Goal: Find specific page/section: Find specific page/section

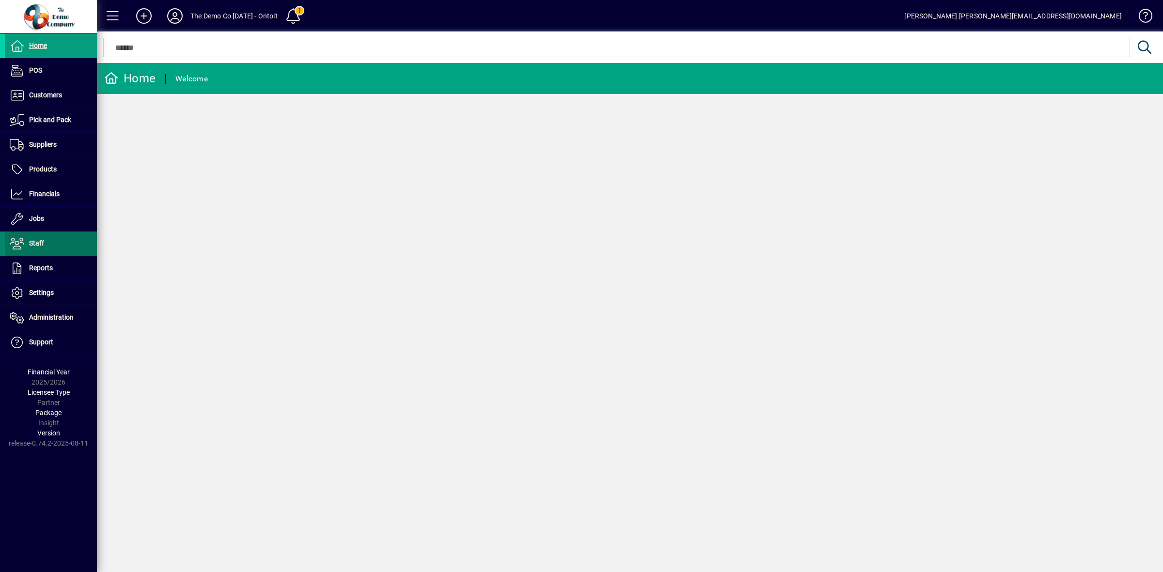
click at [38, 241] on span "Staff" at bounding box center [36, 243] width 15 height 8
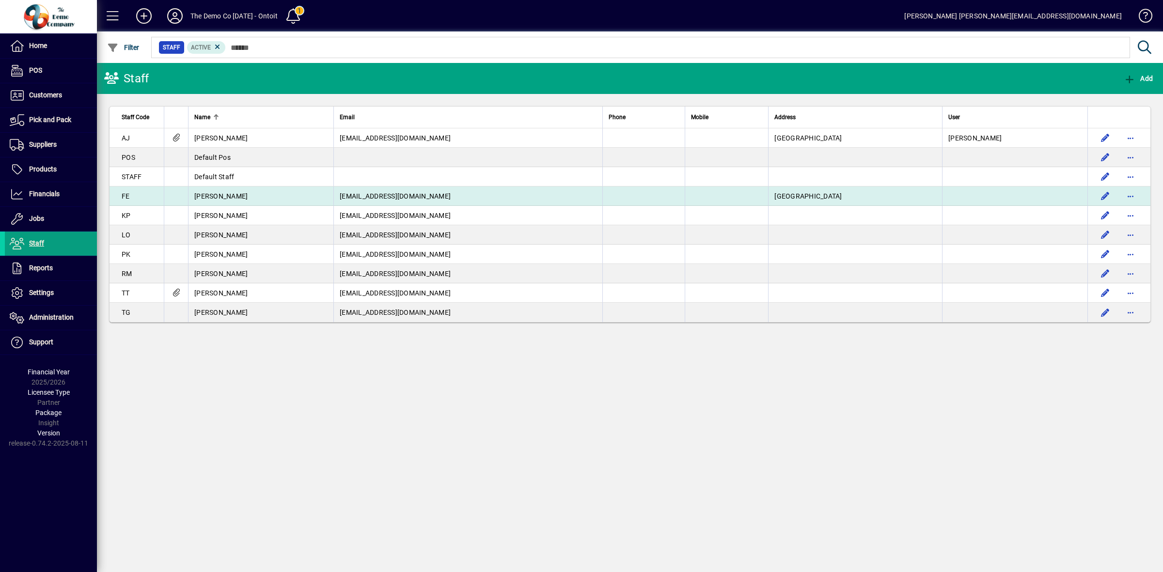
click at [394, 197] on span "[EMAIL_ADDRESS][DOMAIN_NAME]" at bounding box center [395, 196] width 111 height 8
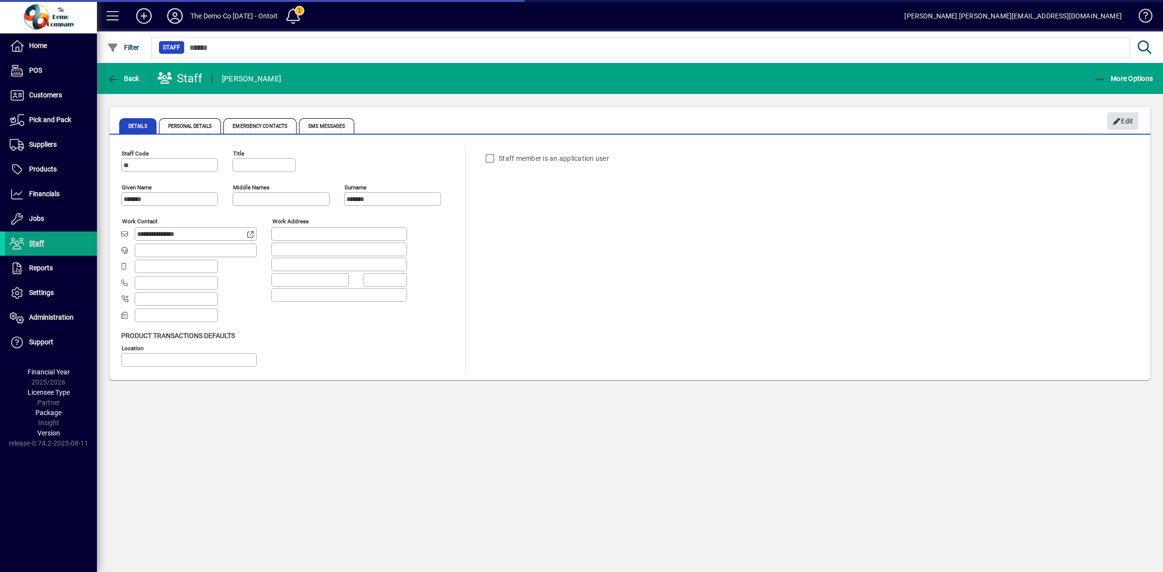
type input "**********"
click at [1130, 119] on span "Edit" at bounding box center [1123, 121] width 21 height 16
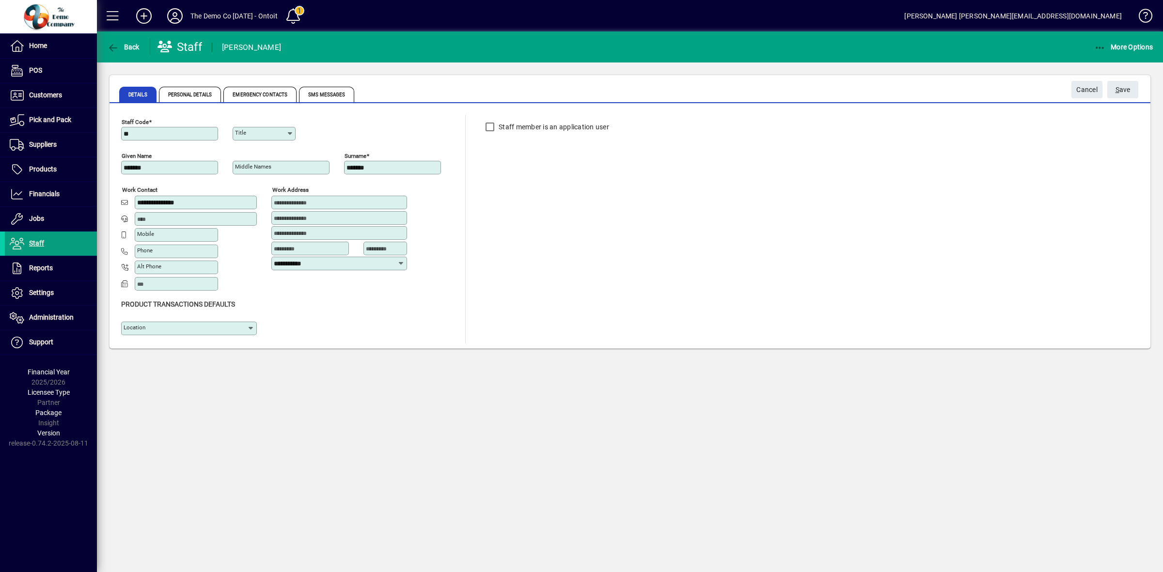
drag, startPoint x: 147, startPoint y: 134, endPoint x: 119, endPoint y: 130, distance: 28.5
click at [119, 130] on div "**********" at bounding box center [630, 226] width 1041 height 243
click at [118, 44] on icon "button" at bounding box center [113, 48] width 12 height 10
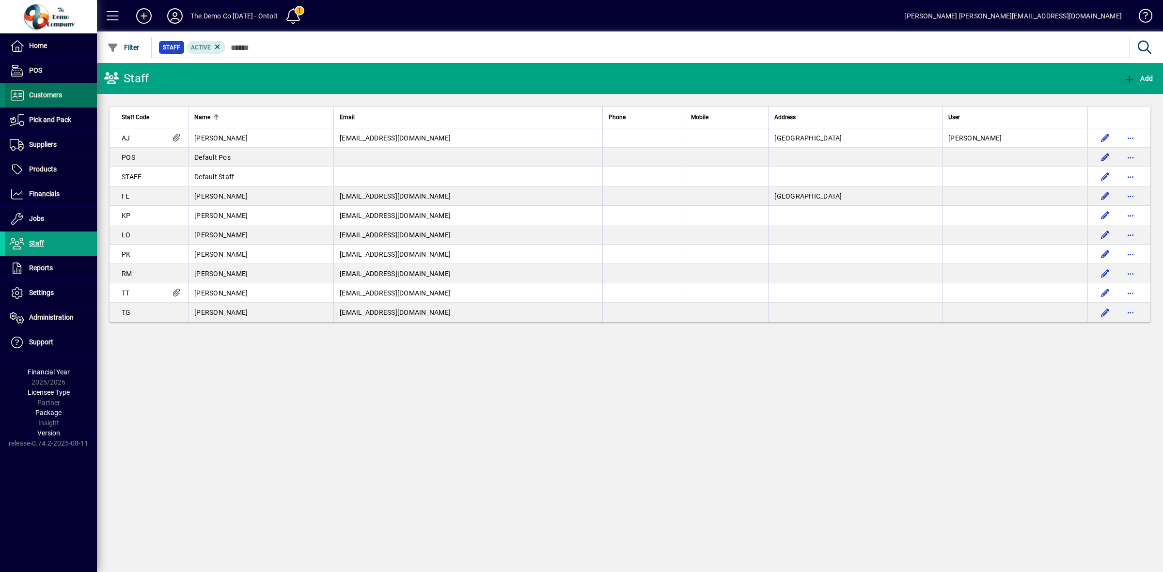
click at [47, 98] on span "Customers" at bounding box center [45, 95] width 33 height 8
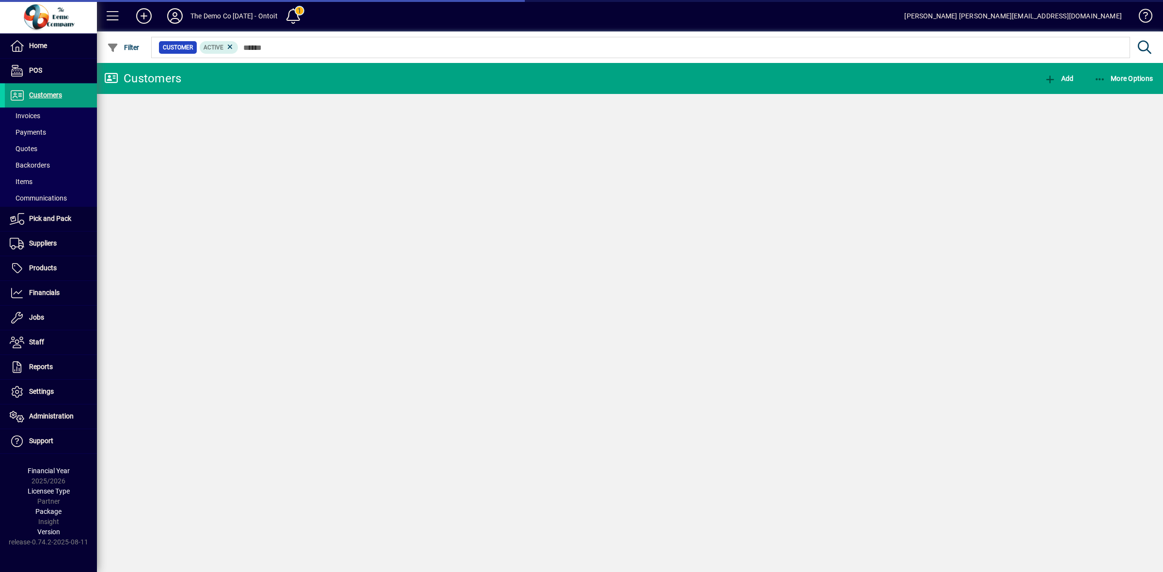
click at [37, 111] on span "Invoices" at bounding box center [22, 116] width 35 height 10
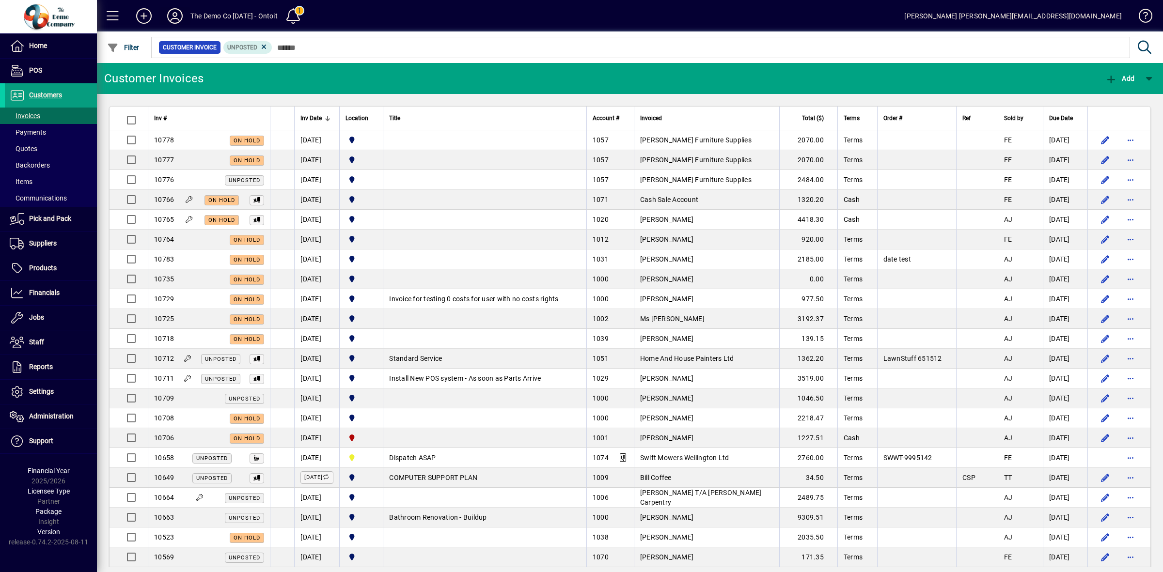
click at [175, 15] on icon at bounding box center [174, 16] width 19 height 16
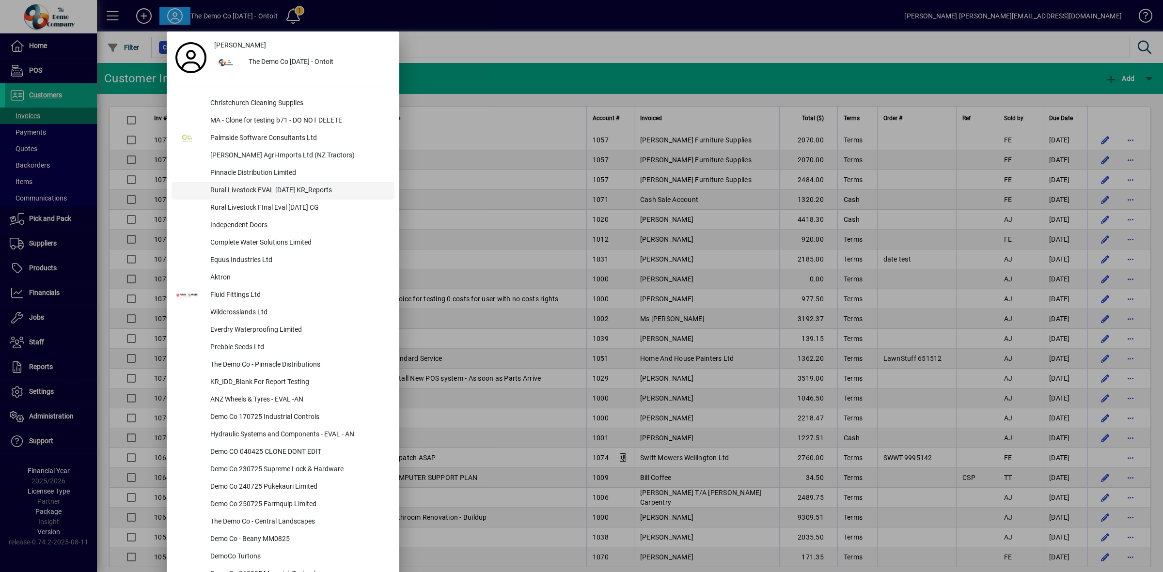
click at [280, 190] on div "Rural Livestock EVAL [DATE] KR_Reports" at bounding box center [299, 190] width 192 height 17
